Goal: Task Accomplishment & Management: Manage account settings

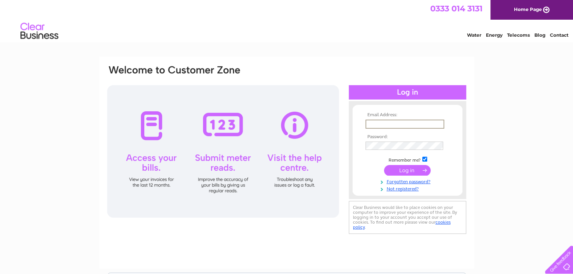
click at [385, 125] on input "text" at bounding box center [404, 124] width 79 height 9
type input "[EMAIL_ADDRESS][DOMAIN_NAME]"
click at [412, 170] on input "submit" at bounding box center [407, 169] width 47 height 11
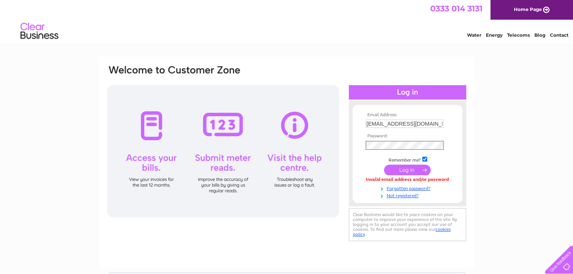
click at [412, 175] on td at bounding box center [408, 170] width 88 height 14
click at [409, 170] on input "submit" at bounding box center [407, 169] width 47 height 11
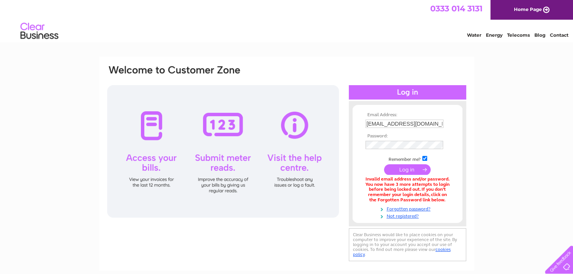
click at [477, 164] on div "Email Address: [EMAIL_ADDRESS][DOMAIN_NAME] Password: Forgotten password?" at bounding box center [286, 229] width 573 height 344
click at [417, 208] on link "Forgotten password?" at bounding box center [408, 208] width 86 height 7
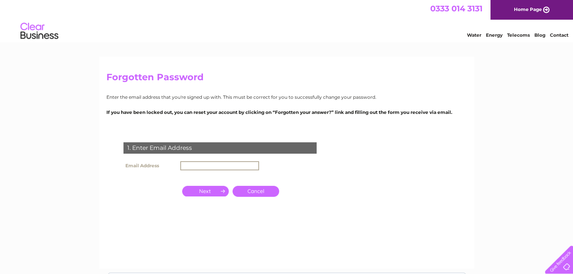
click at [203, 166] on input "text" at bounding box center [219, 165] width 79 height 9
type input "[EMAIL_ADDRESS][DOMAIN_NAME]"
click at [213, 189] on input "button" at bounding box center [205, 191] width 47 height 11
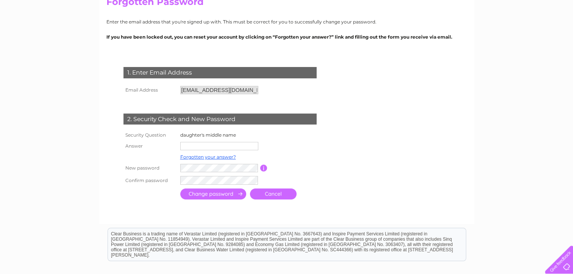
scroll to position [76, 0]
click at [228, 147] on input "text" at bounding box center [219, 146] width 79 height 9
type input "may"
